Goal: Use online tool/utility: Utilize a website feature to perform a specific function

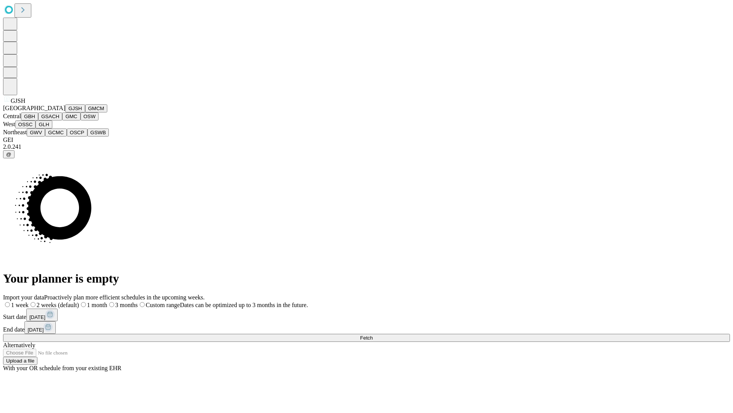
click at [65, 112] on button "GJSH" at bounding box center [75, 108] width 20 height 8
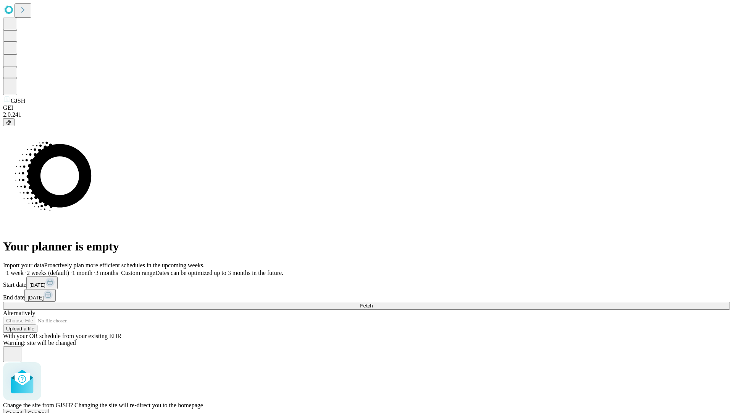
click at [46, 409] on span "Confirm" at bounding box center [37, 412] width 18 height 6
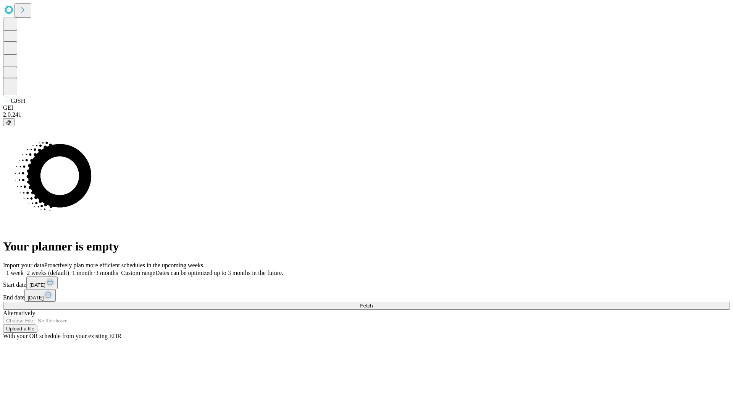
click at [69, 269] on label "2 weeks (default)" at bounding box center [46, 272] width 45 height 6
click at [373, 303] on span "Fetch" at bounding box center [366, 306] width 13 height 6
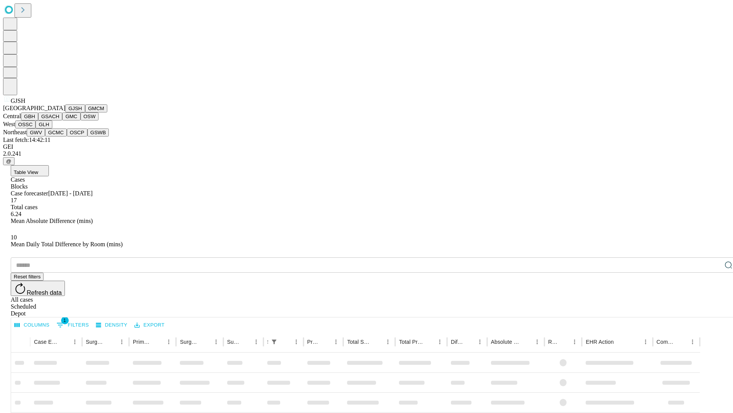
click at [85, 112] on button "GMCM" at bounding box center [96, 108] width 22 height 8
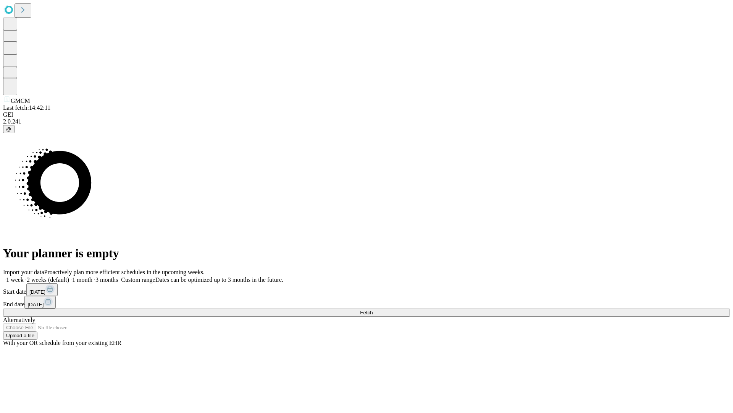
click at [373, 309] on span "Fetch" at bounding box center [366, 312] width 13 height 6
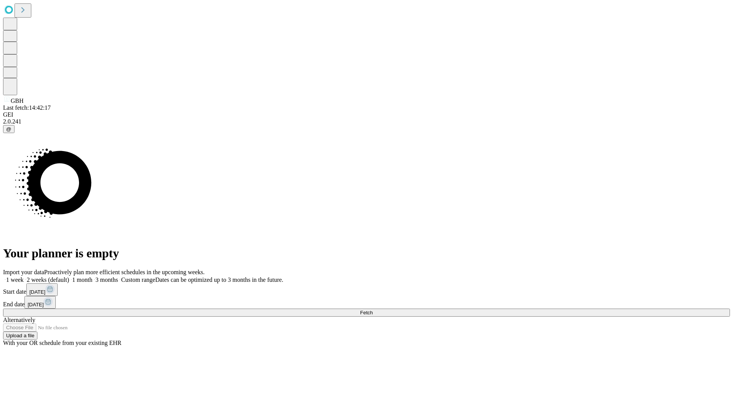
click at [69, 276] on label "2 weeks (default)" at bounding box center [46, 279] width 45 height 6
click at [373, 309] on span "Fetch" at bounding box center [366, 312] width 13 height 6
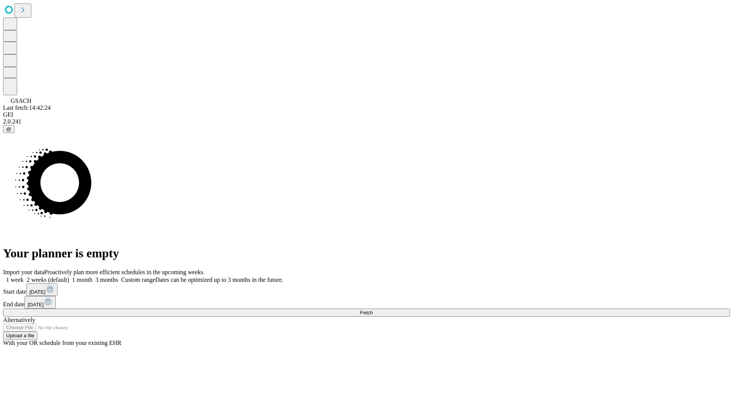
click at [69, 276] on label "2 weeks (default)" at bounding box center [46, 279] width 45 height 6
click at [373, 309] on span "Fetch" at bounding box center [366, 312] width 13 height 6
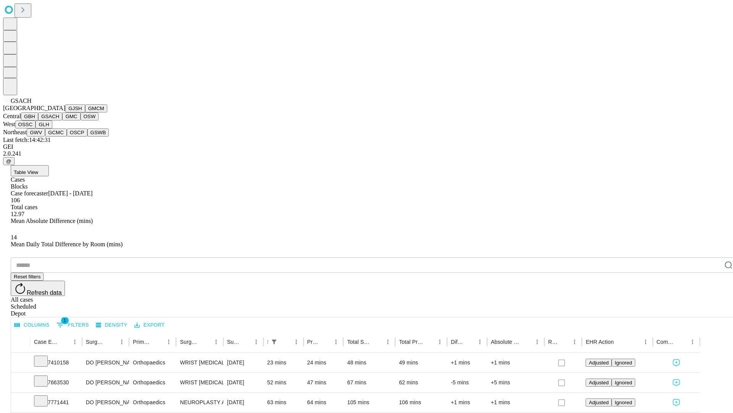
click at [62, 120] on button "GMC" at bounding box center [71, 116] width 18 height 8
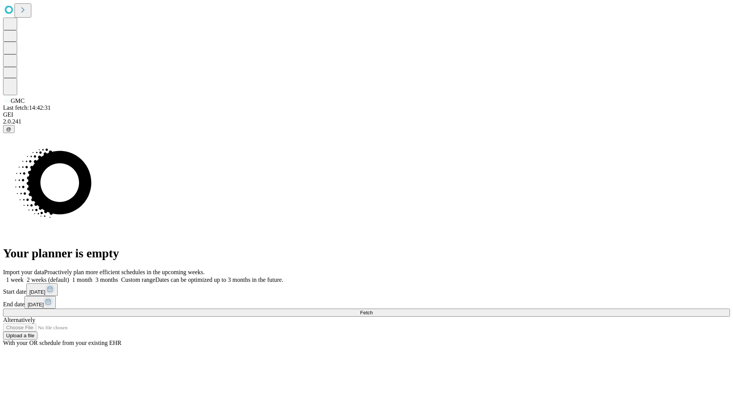
click at [69, 276] on label "2 weeks (default)" at bounding box center [46, 279] width 45 height 6
click at [373, 309] on span "Fetch" at bounding box center [366, 312] width 13 height 6
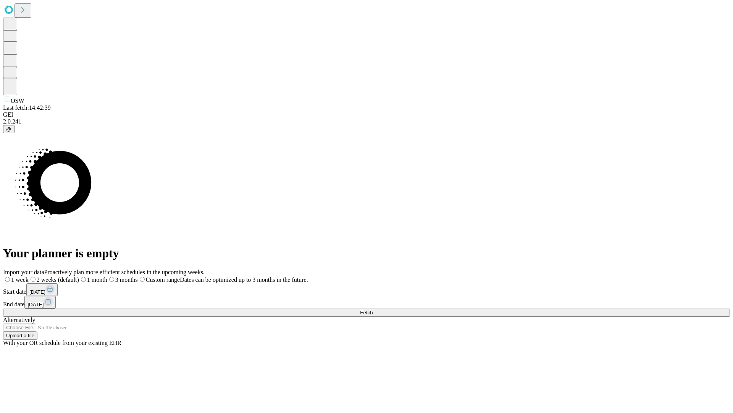
click at [79, 276] on label "2 weeks (default)" at bounding box center [54, 279] width 50 height 6
click at [373, 309] on span "Fetch" at bounding box center [366, 312] width 13 height 6
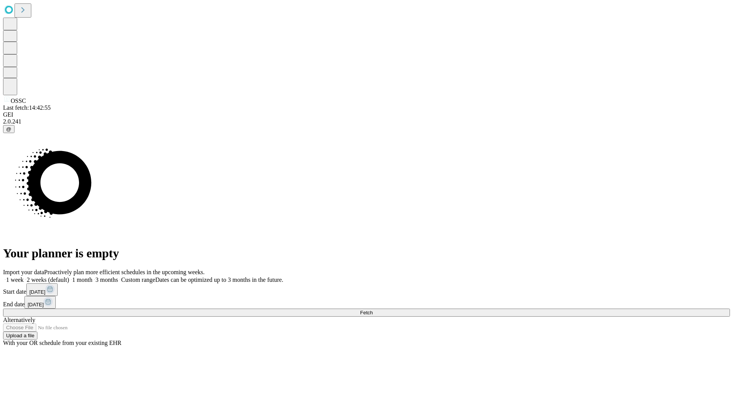
click at [69, 276] on label "2 weeks (default)" at bounding box center [46, 279] width 45 height 6
click at [373, 309] on span "Fetch" at bounding box center [366, 312] width 13 height 6
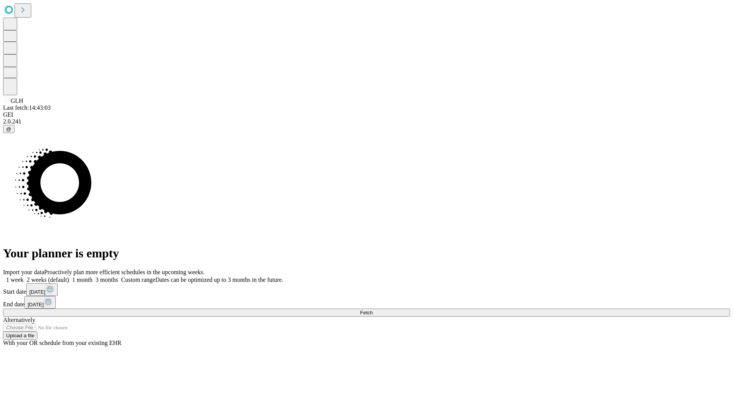
click at [69, 276] on label "2 weeks (default)" at bounding box center [46, 279] width 45 height 6
click at [373, 309] on span "Fetch" at bounding box center [366, 312] width 13 height 6
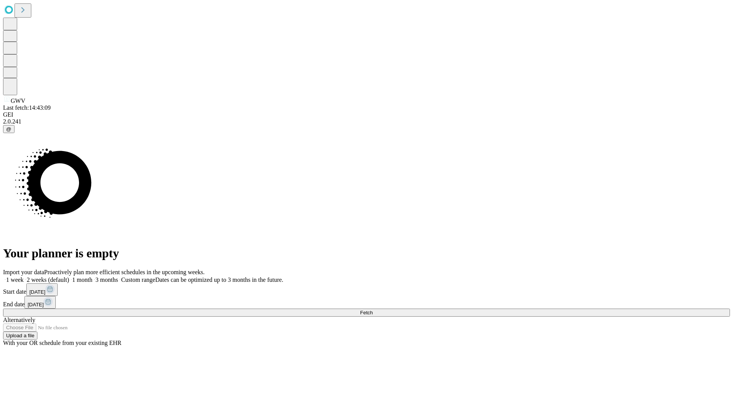
click at [69, 276] on label "2 weeks (default)" at bounding box center [46, 279] width 45 height 6
click at [373, 309] on span "Fetch" at bounding box center [366, 312] width 13 height 6
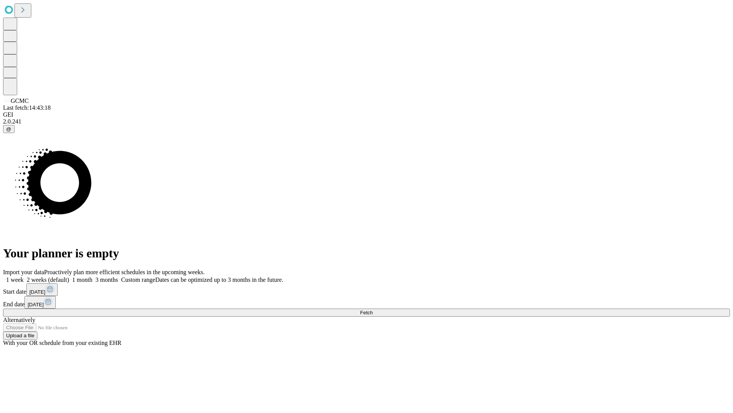
click at [69, 276] on label "2 weeks (default)" at bounding box center [46, 279] width 45 height 6
click at [373, 309] on span "Fetch" at bounding box center [366, 312] width 13 height 6
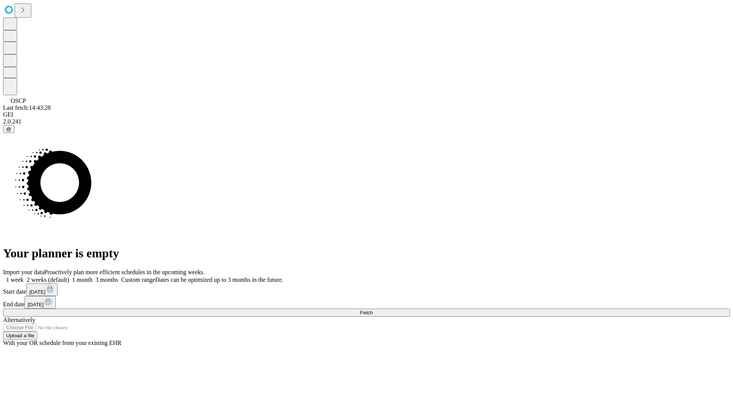
click at [69, 276] on label "2 weeks (default)" at bounding box center [46, 279] width 45 height 6
click at [373, 309] on span "Fetch" at bounding box center [366, 312] width 13 height 6
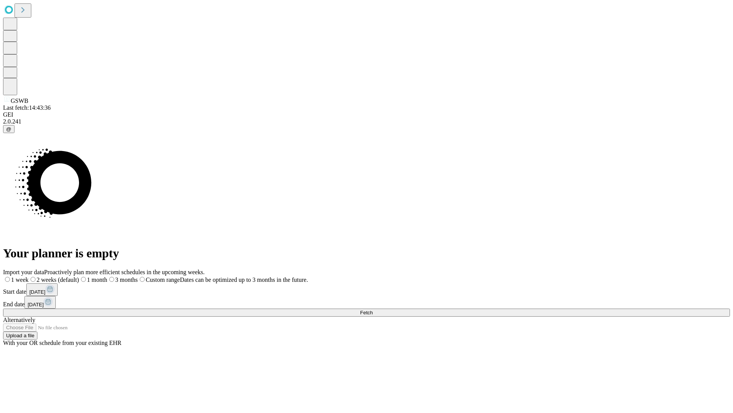
click at [79, 276] on label "2 weeks (default)" at bounding box center [54, 279] width 50 height 6
click at [373, 309] on span "Fetch" at bounding box center [366, 312] width 13 height 6
